Goal: Task Accomplishment & Management: Manage account settings

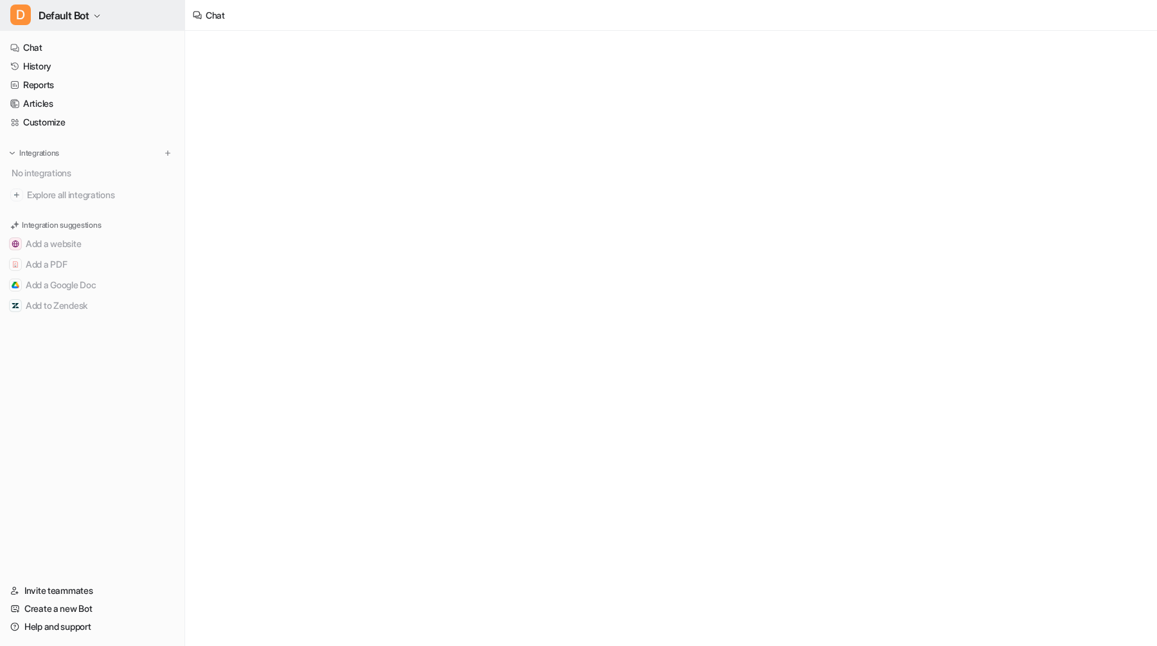
click at [51, 22] on span "Default Bot" at bounding box center [64, 15] width 51 height 18
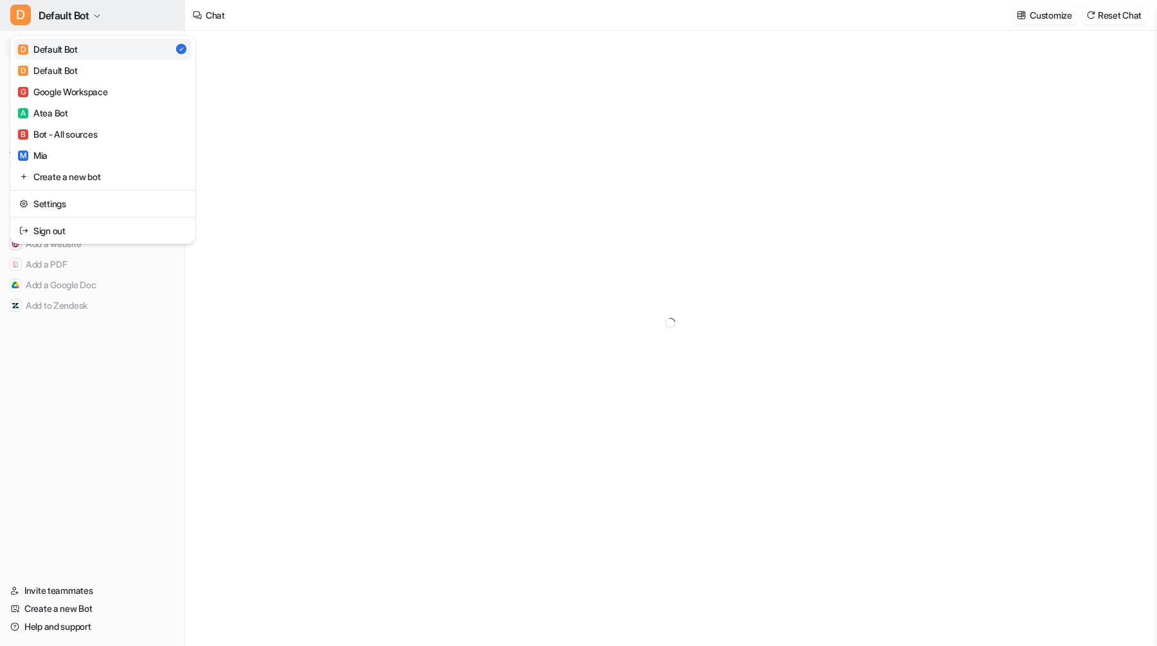
type textarea "**********"
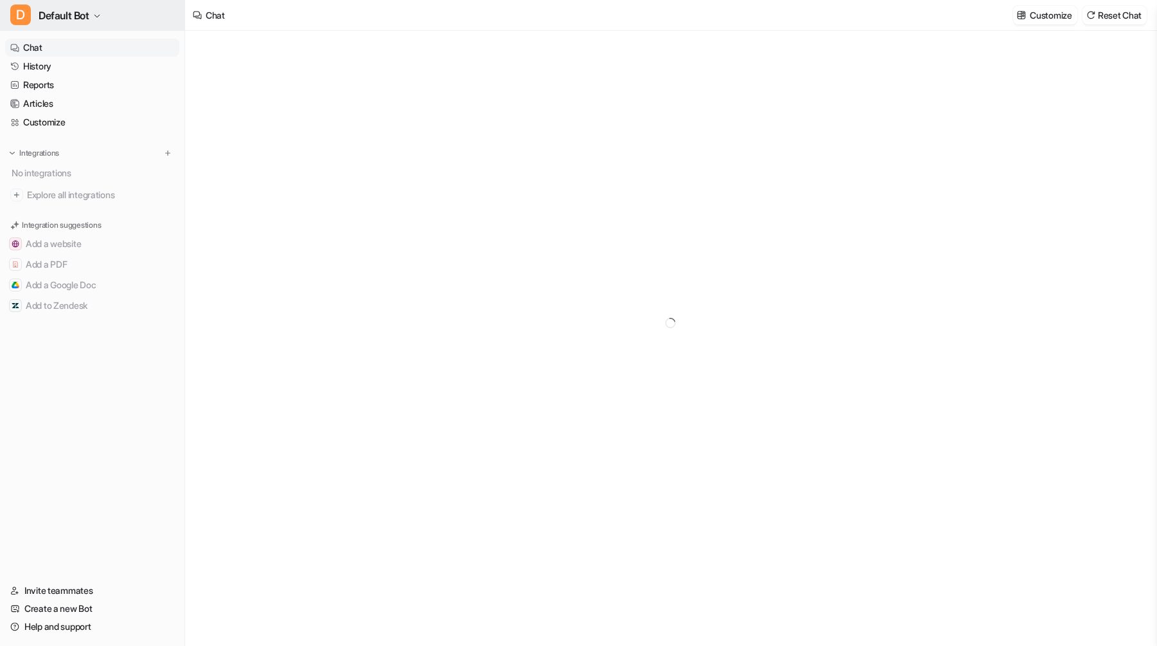
click at [51, 22] on span "Default Bot" at bounding box center [64, 15] width 51 height 18
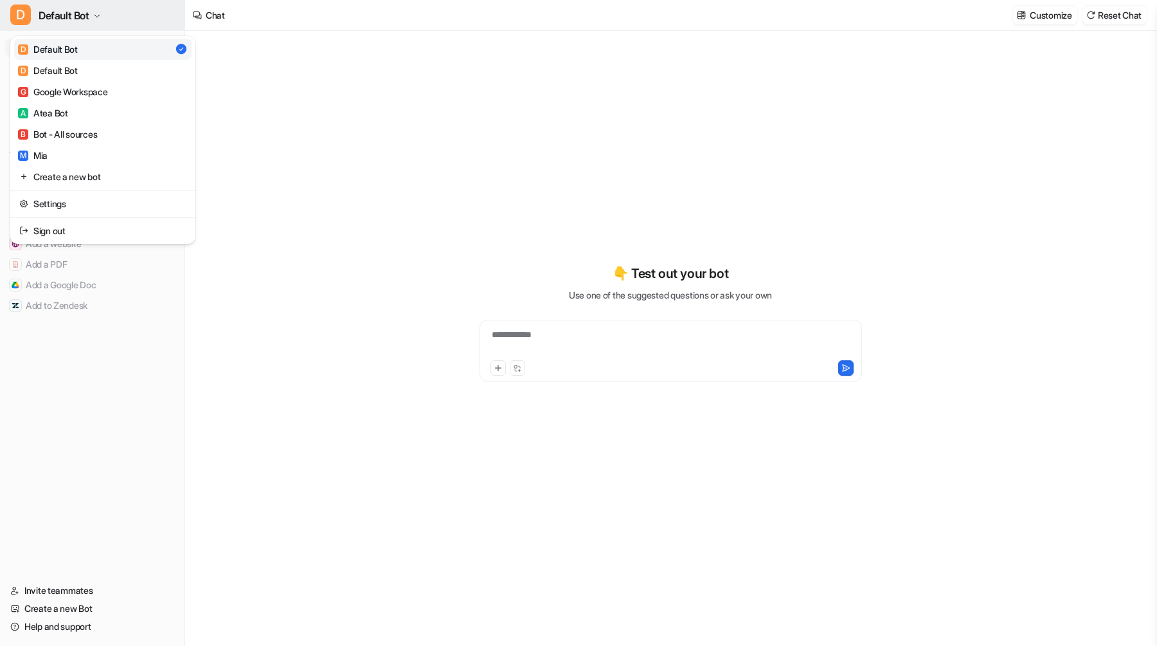
click at [140, 3] on button "D Default Bot" at bounding box center [92, 15] width 185 height 31
click at [146, 15] on button "D Default Bot" at bounding box center [92, 15] width 185 height 31
click at [126, 68] on link "D Default Bot" at bounding box center [102, 70] width 177 height 21
type textarea "**********"
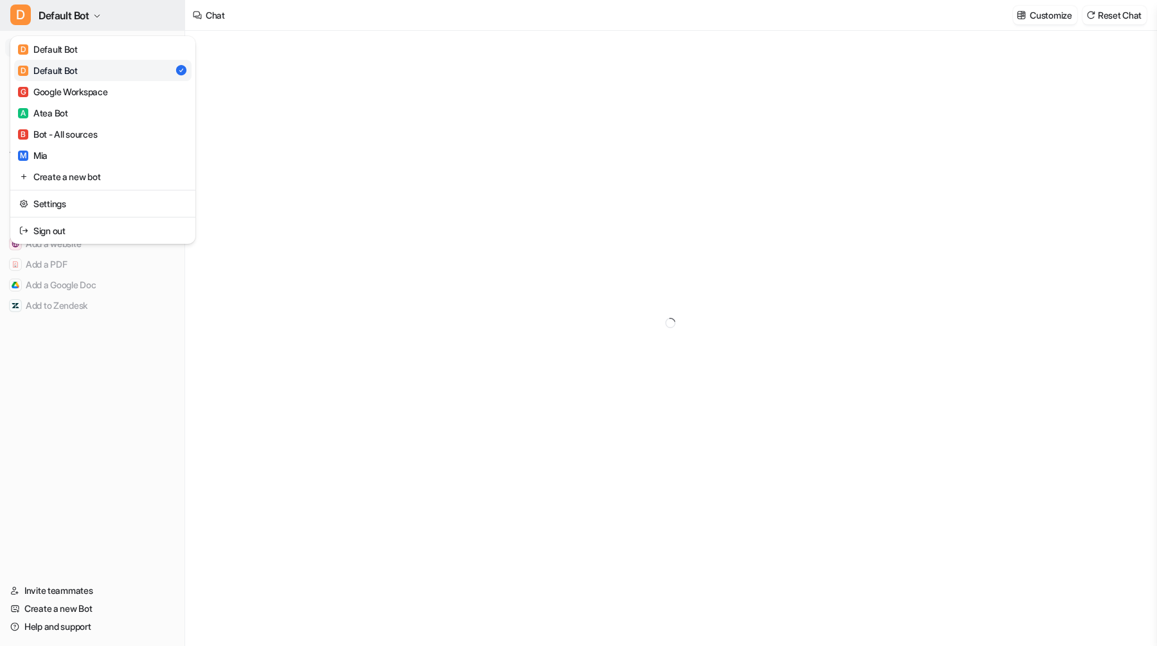
click at [132, 10] on button "D Default Bot" at bounding box center [92, 15] width 185 height 31
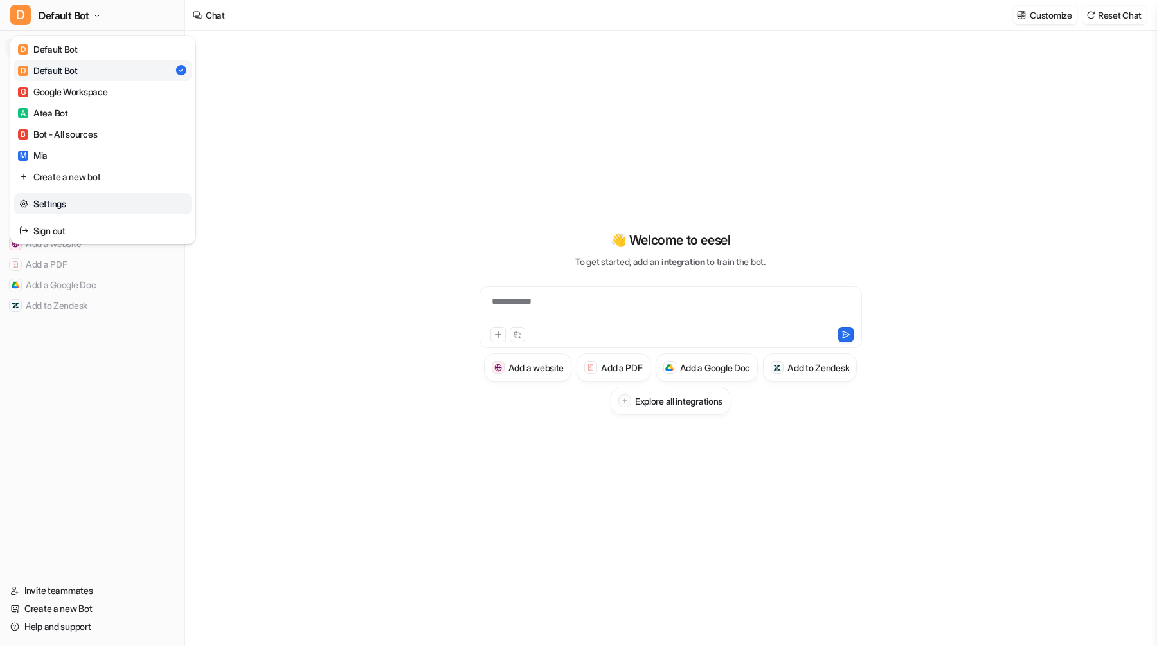
click at [91, 203] on link "Settings" at bounding box center [102, 203] width 177 height 21
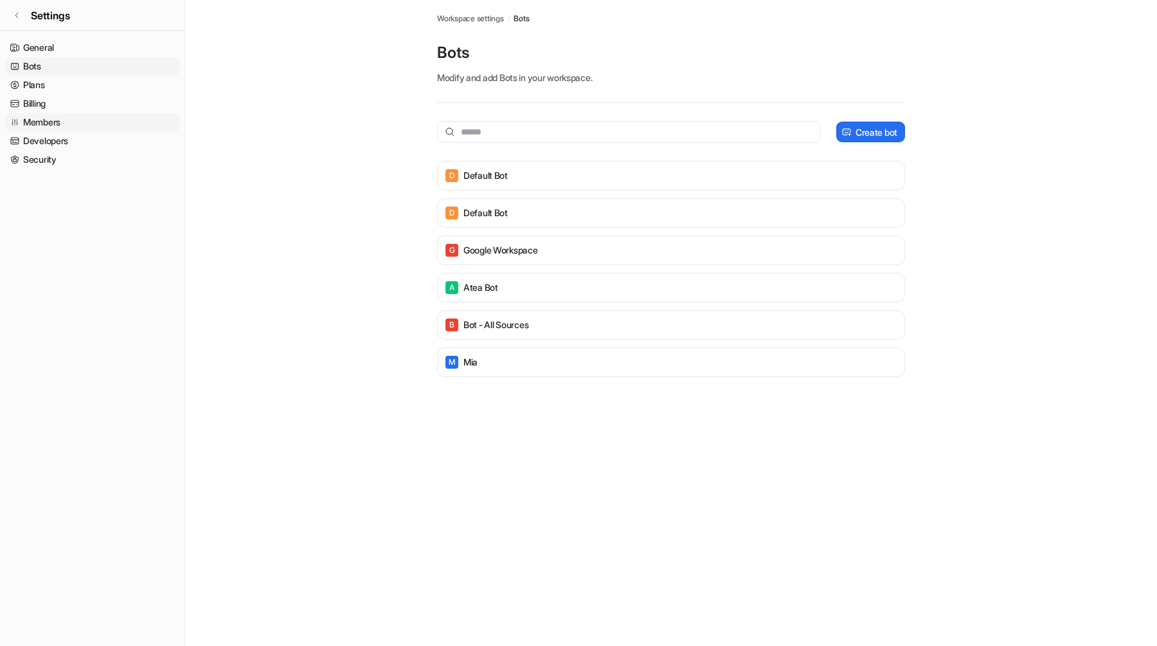
click at [96, 122] on link "Members" at bounding box center [92, 122] width 174 height 18
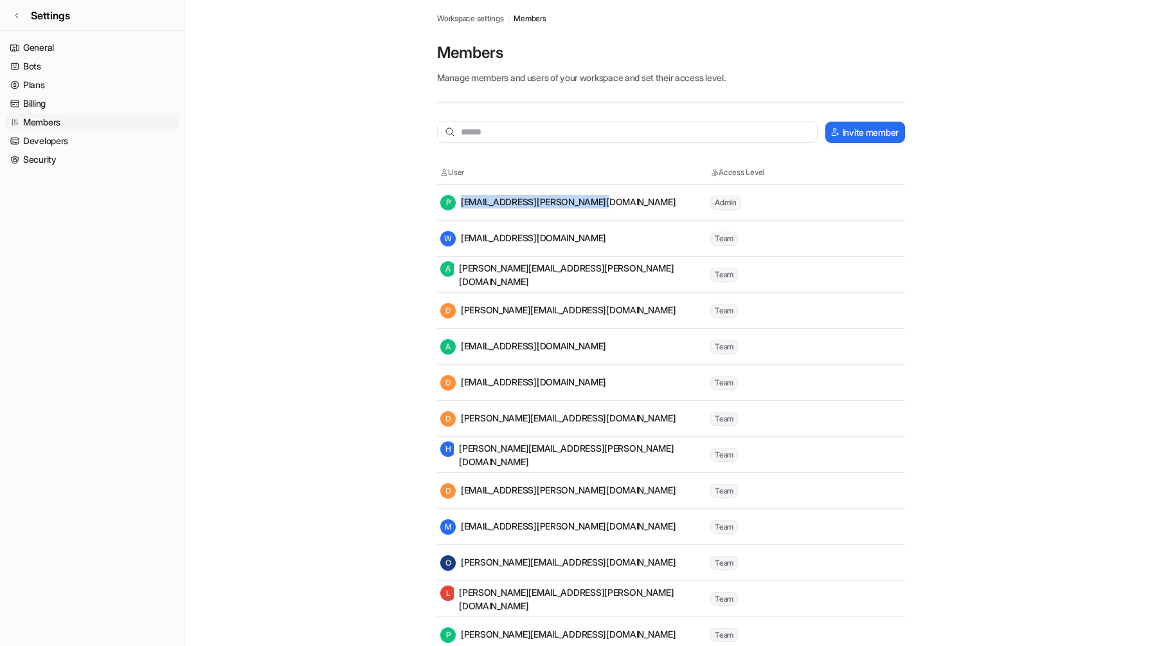
drag, startPoint x: 626, startPoint y: 203, endPoint x: 593, endPoint y: 196, distance: 32.8
click at [593, 196] on div "P przemyslaw.mrugalski@appxite.com" at bounding box center [574, 202] width 269 height 15
drag, startPoint x: 637, startPoint y: 204, endPoint x: 611, endPoint y: 203, distance: 26.4
click at [611, 203] on div "P przemyslaw.mrugalski@appxite.com" at bounding box center [574, 202] width 269 height 15
copy div "[EMAIL_ADDRESS][PERSON_NAME][DOMAIN_NAME]"
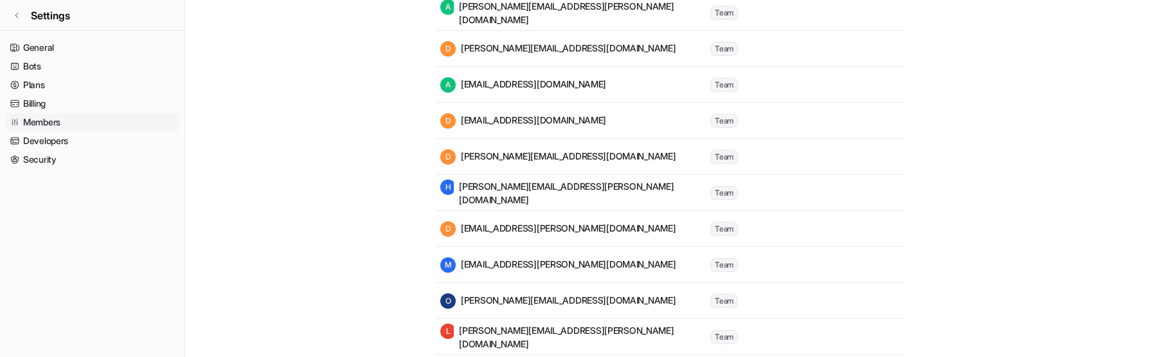
scroll to position [404, 0]
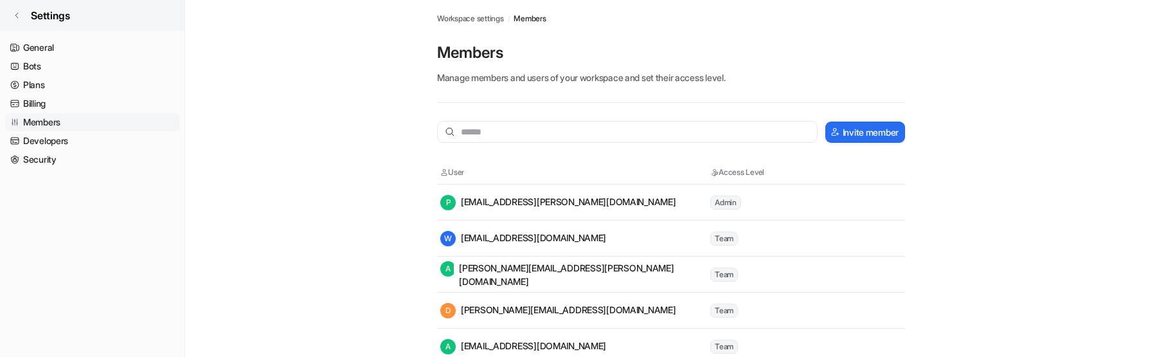
click at [25, 13] on link "Settings" at bounding box center [92, 15] width 185 height 31
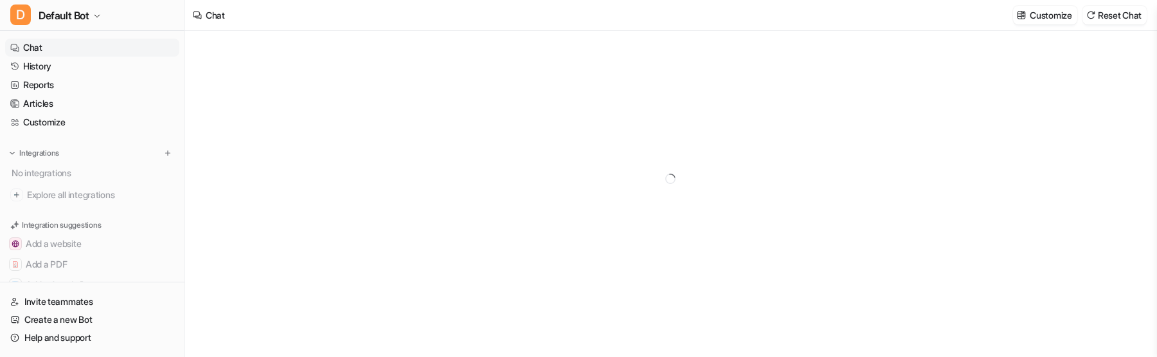
type textarea "**********"
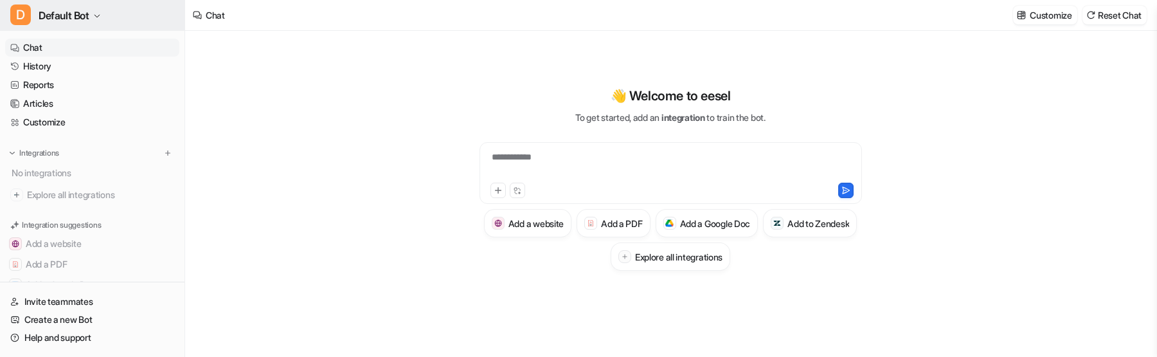
click at [69, 12] on span "Default Bot" at bounding box center [64, 15] width 51 height 18
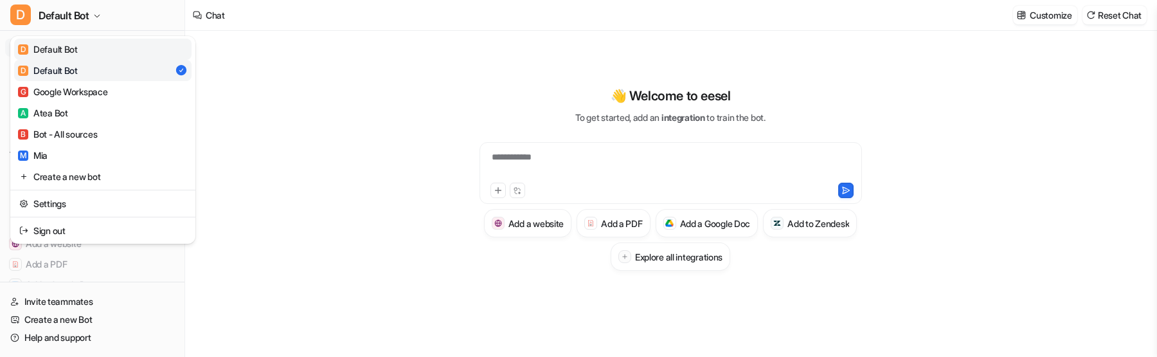
click at [69, 46] on div "D Default Bot" at bounding box center [48, 49] width 60 height 14
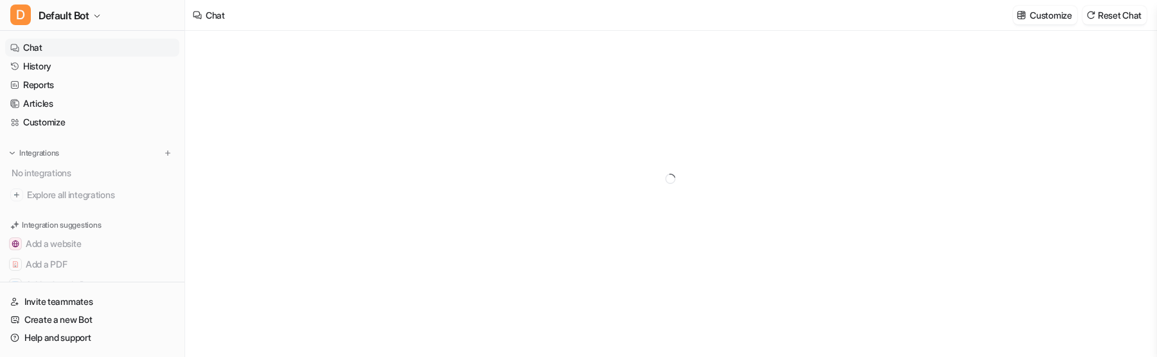
type textarea "**********"
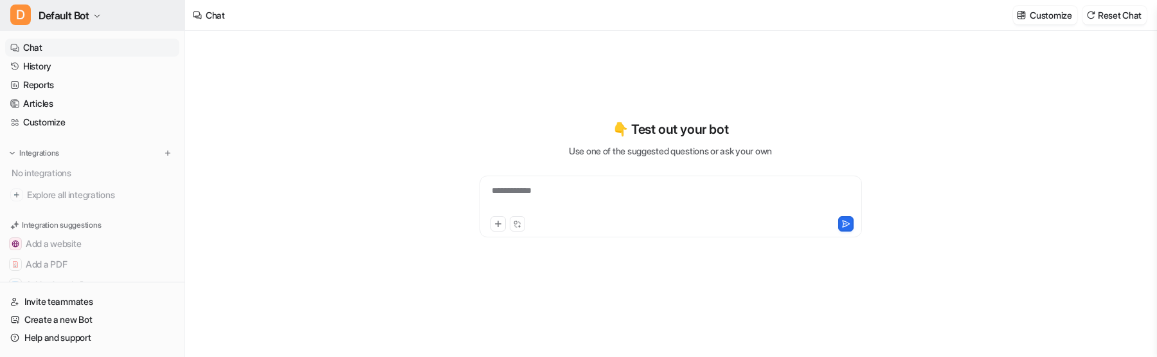
click at [123, 9] on button "D Default Bot" at bounding box center [92, 15] width 185 height 31
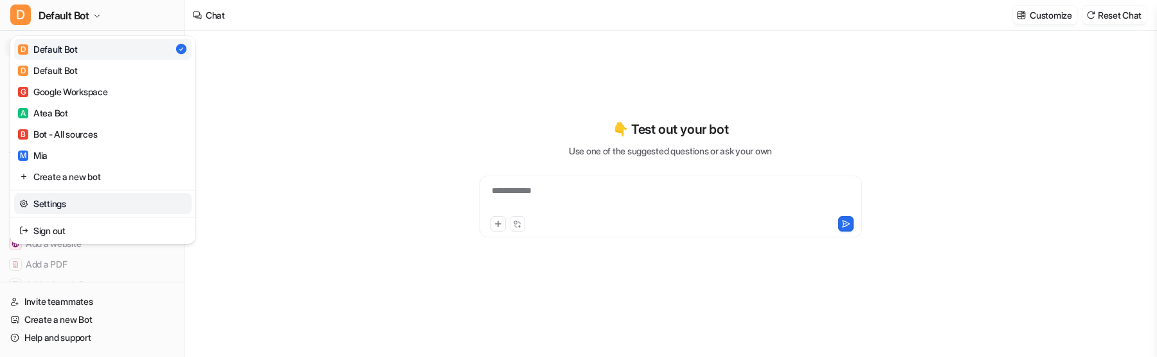
click at [96, 198] on link "Settings" at bounding box center [102, 203] width 177 height 21
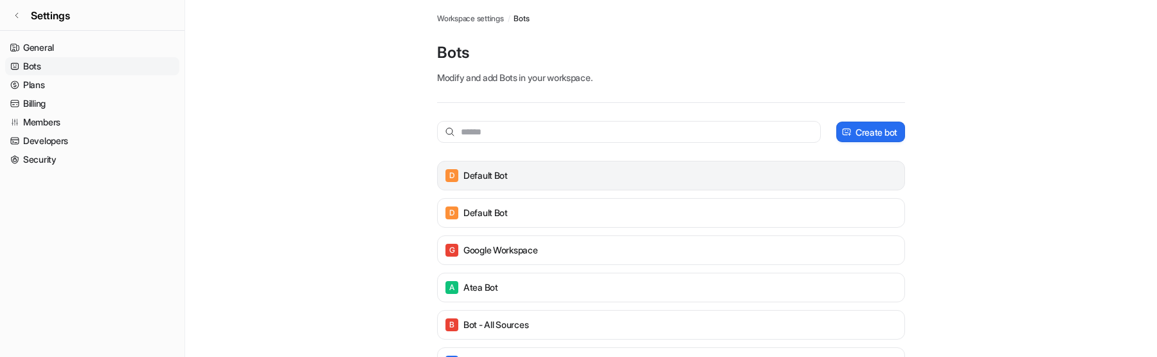
click at [491, 175] on p "Default Bot" at bounding box center [486, 175] width 44 height 13
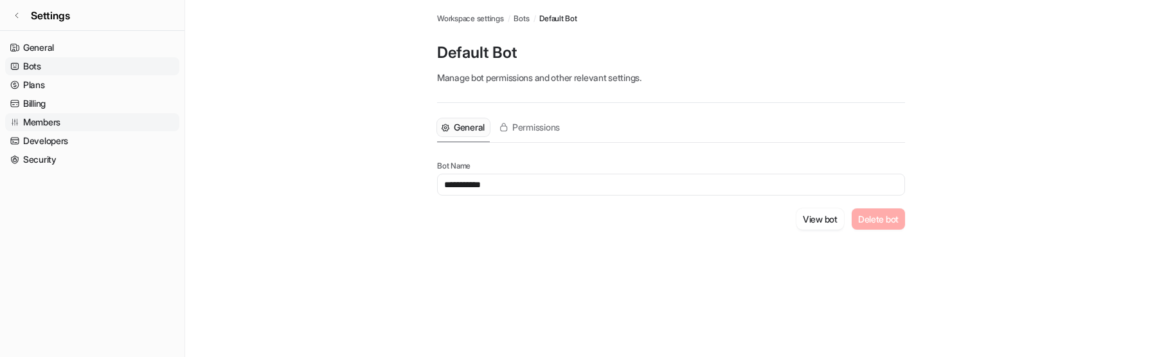
click at [57, 123] on link "Members" at bounding box center [92, 122] width 174 height 18
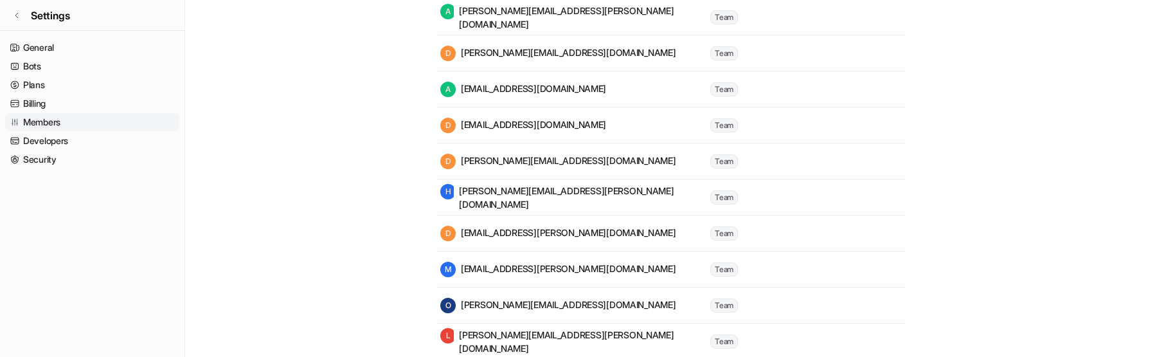
scroll to position [249, 0]
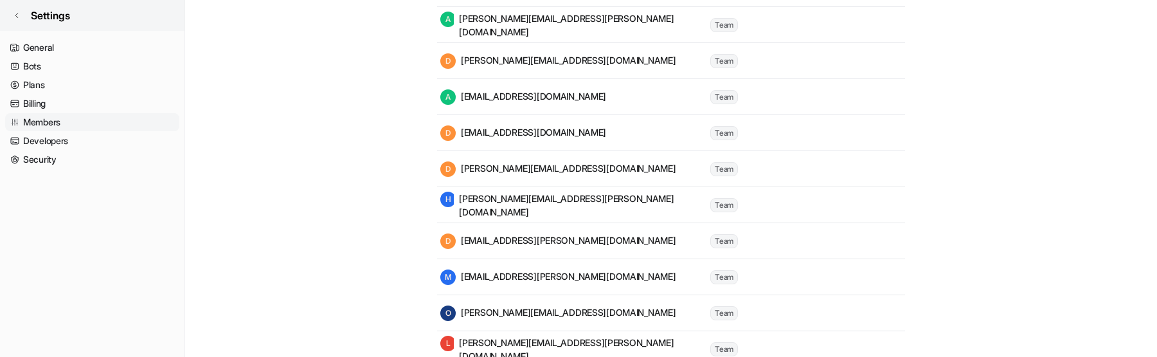
click at [70, 19] on span "Settings" at bounding box center [50, 15] width 39 height 15
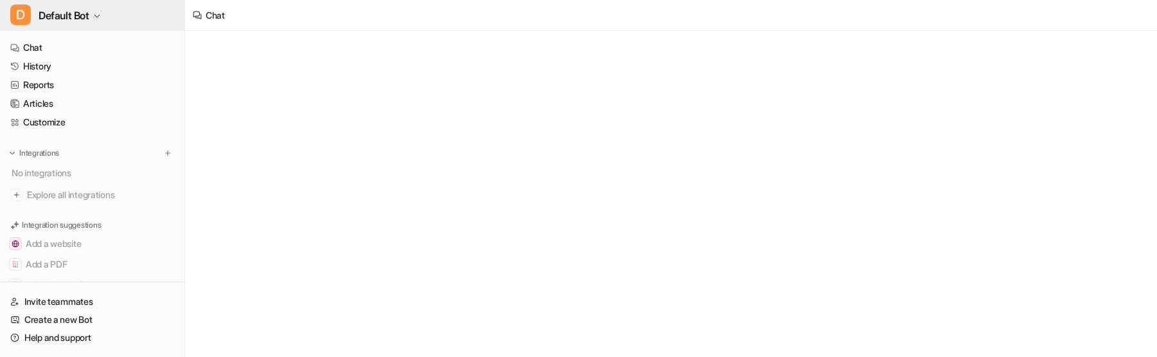
click at [71, 19] on span "Default Bot" at bounding box center [64, 15] width 51 height 18
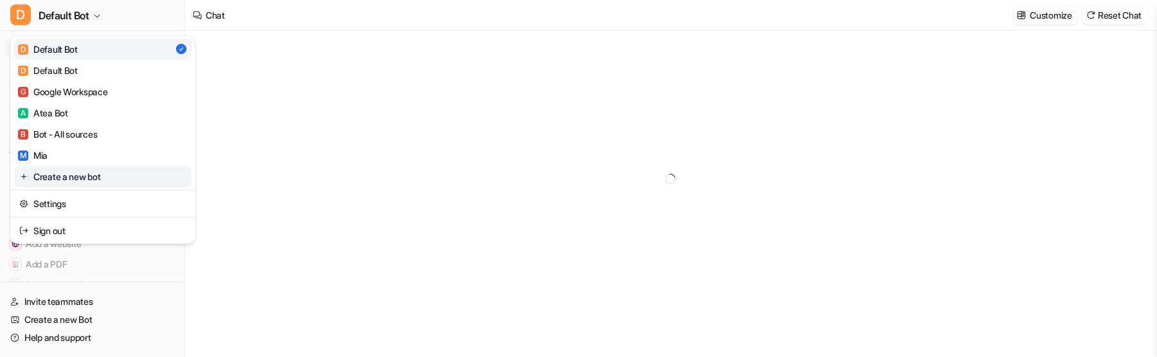
type textarea "**********"
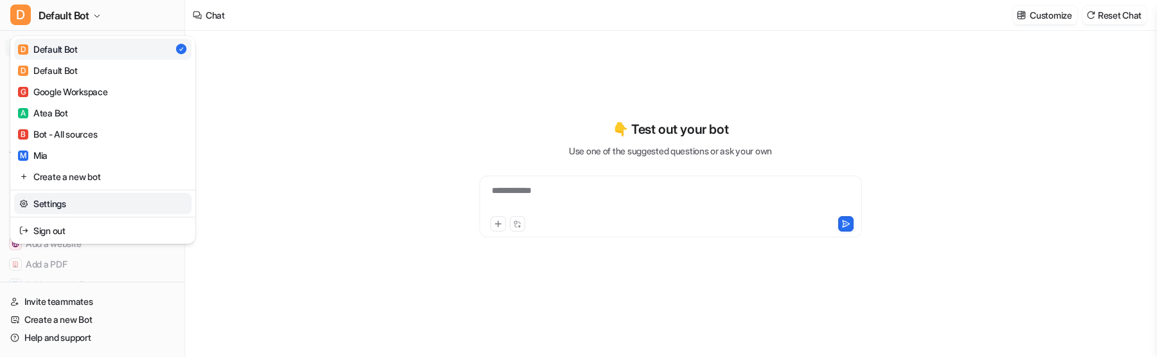
click at [63, 204] on link "Settings" at bounding box center [102, 203] width 177 height 21
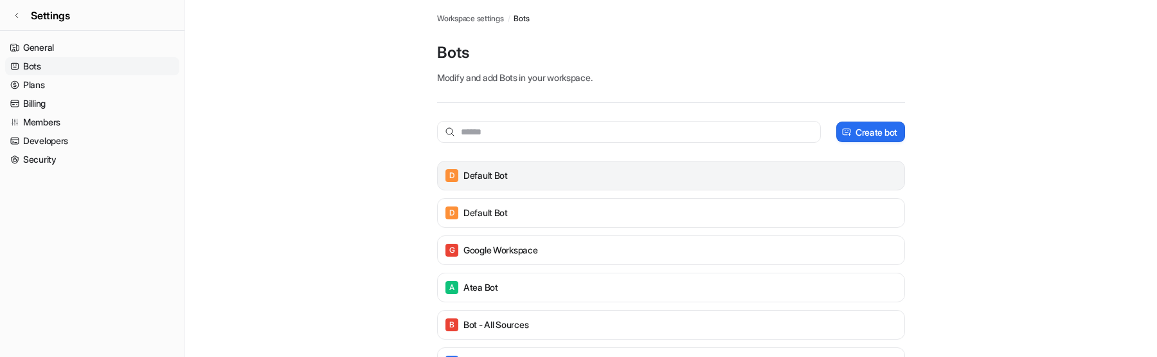
click at [474, 182] on div "D Default Bot" at bounding box center [671, 176] width 456 height 18
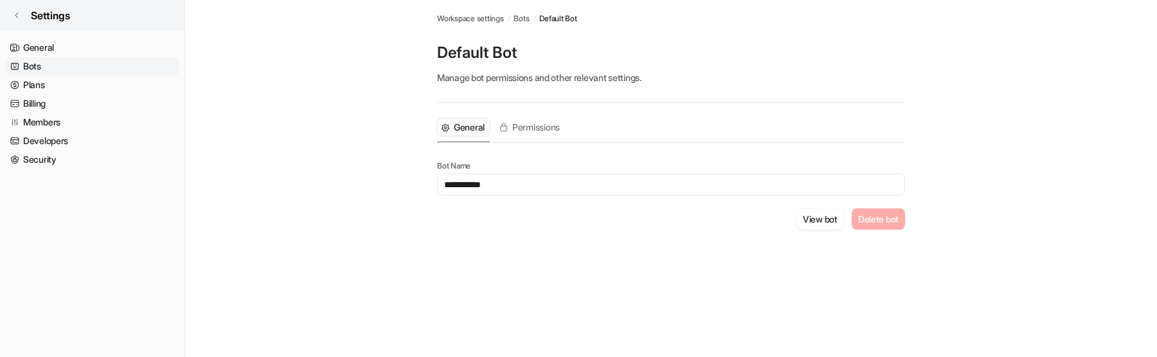
click at [83, 25] on link "Settings" at bounding box center [92, 15] width 185 height 31
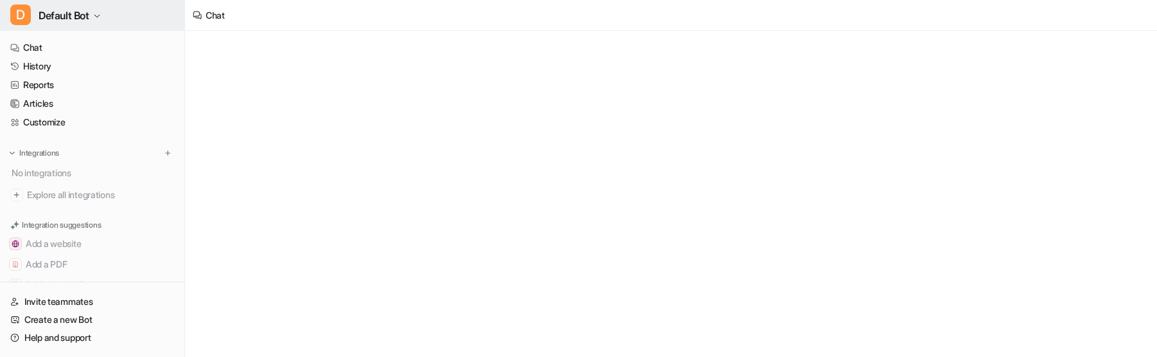
click at [84, 25] on button "D Default Bot" at bounding box center [92, 15] width 185 height 31
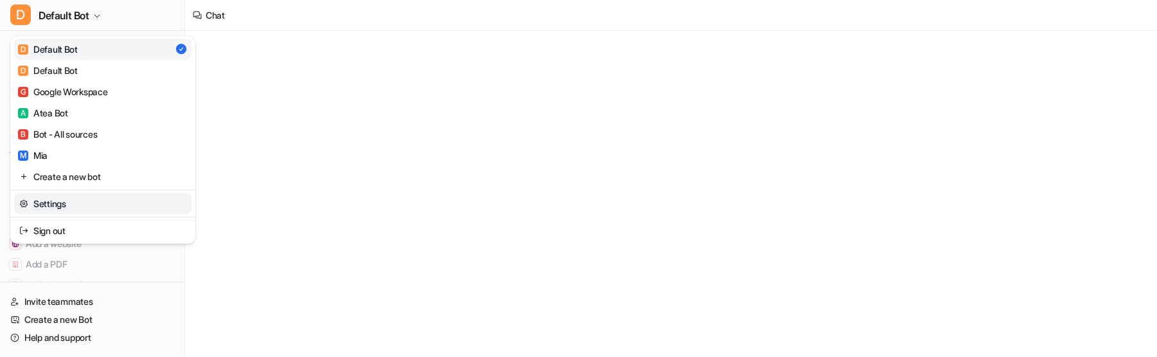
click at [68, 200] on link "Settings" at bounding box center [102, 203] width 177 height 21
